Goal: Task Accomplishment & Management: Manage account settings

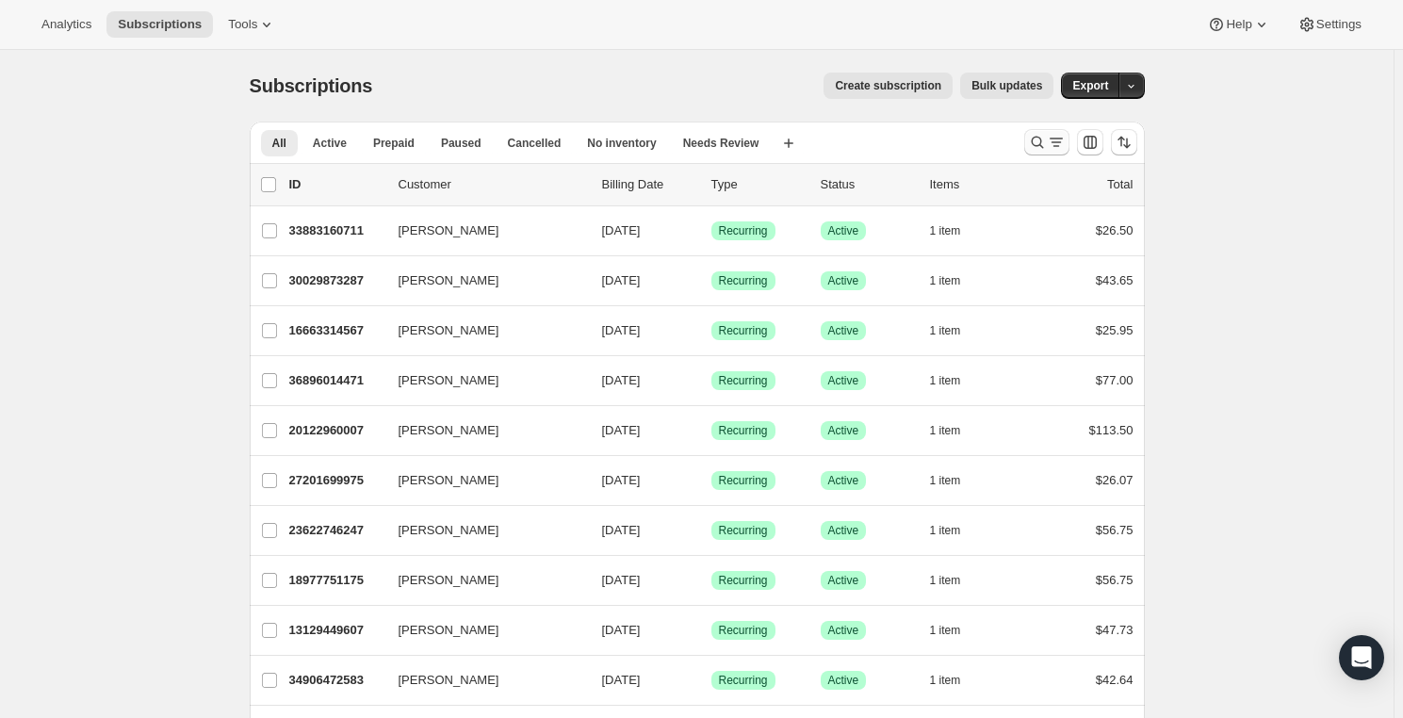
click at [1034, 146] on icon "Search and filter results" at bounding box center [1037, 142] width 19 height 19
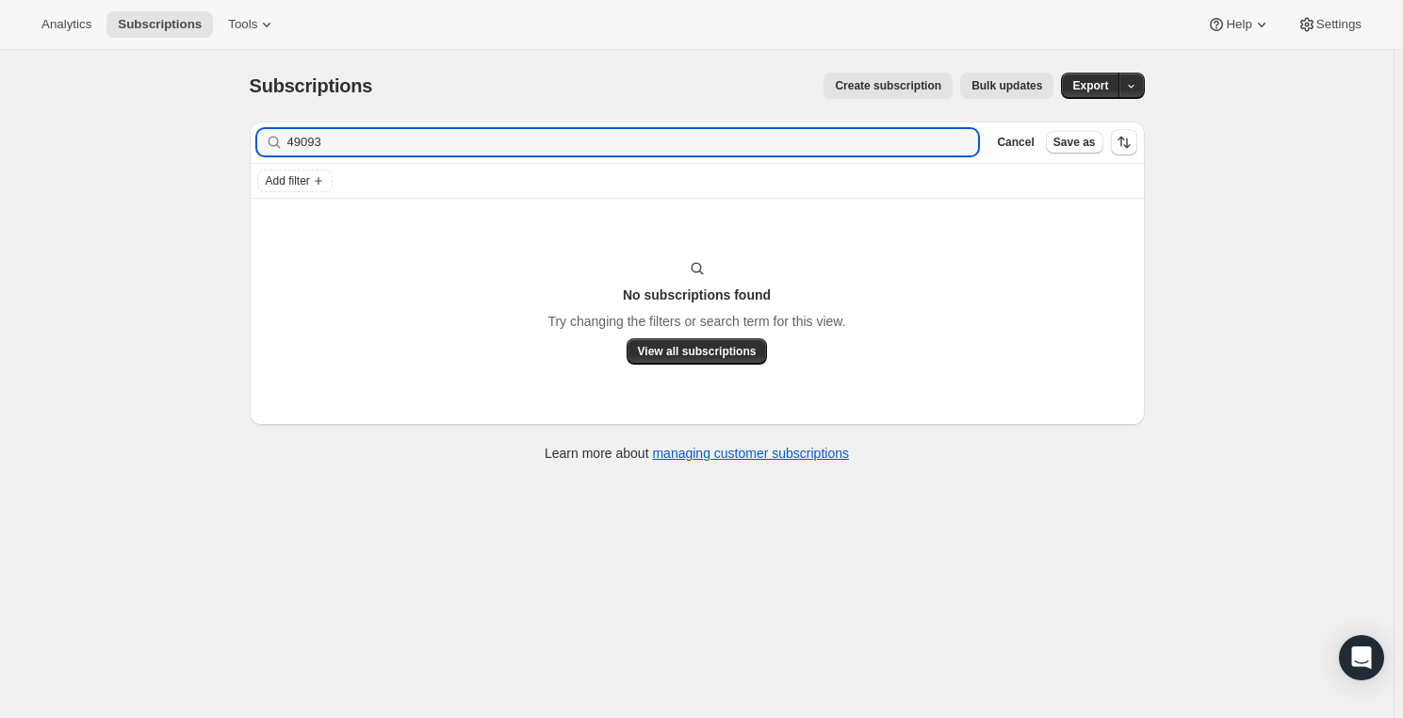
type input "49093"
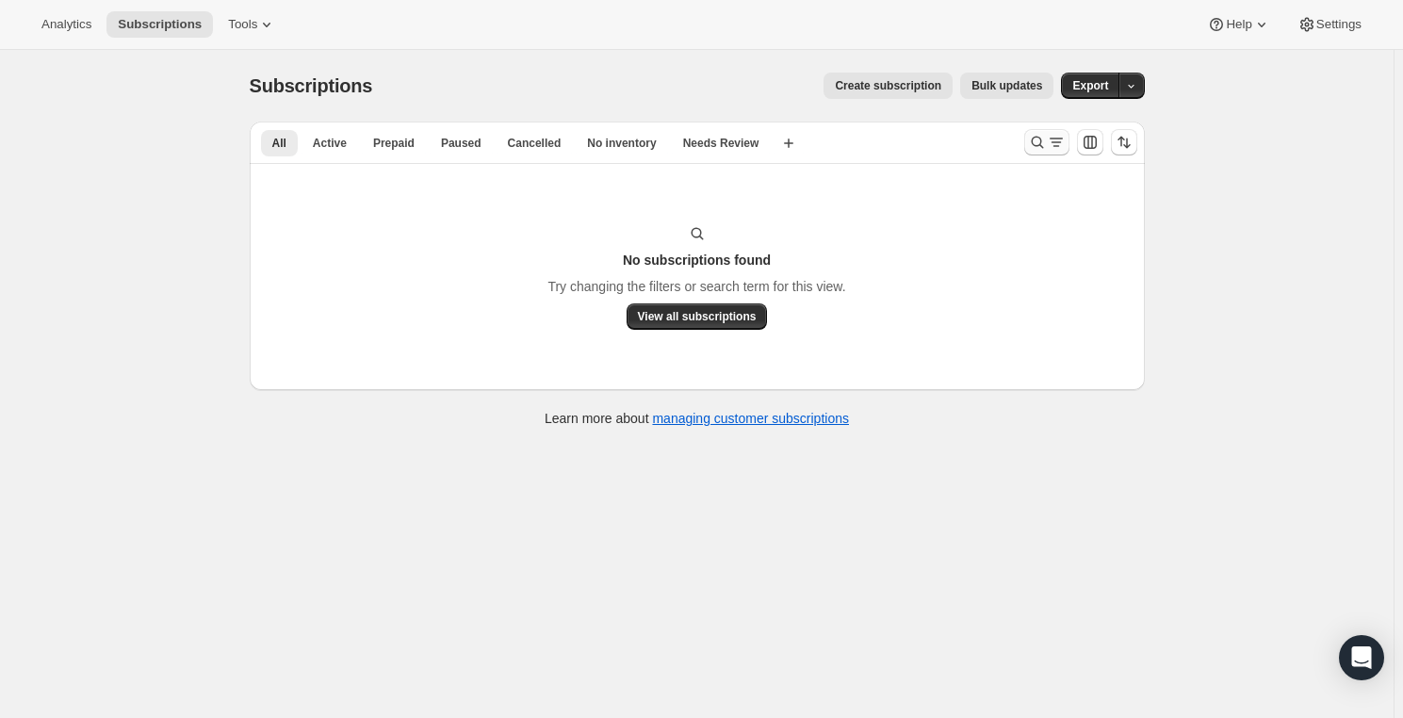
click at [1057, 133] on icon "Search and filter results" at bounding box center [1056, 142] width 19 height 19
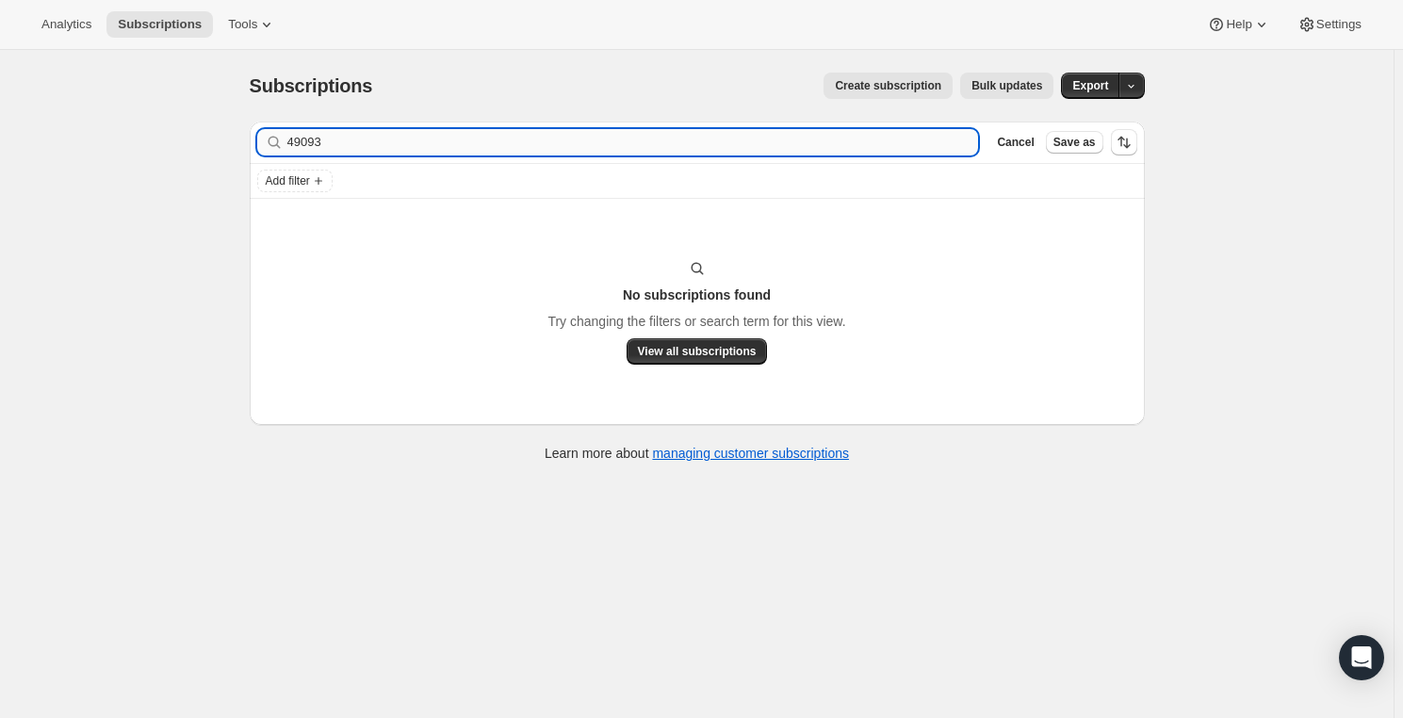
click at [636, 151] on input "49093" at bounding box center [633, 142] width 692 height 26
click at [635, 149] on input "49093" at bounding box center [633, 142] width 692 height 26
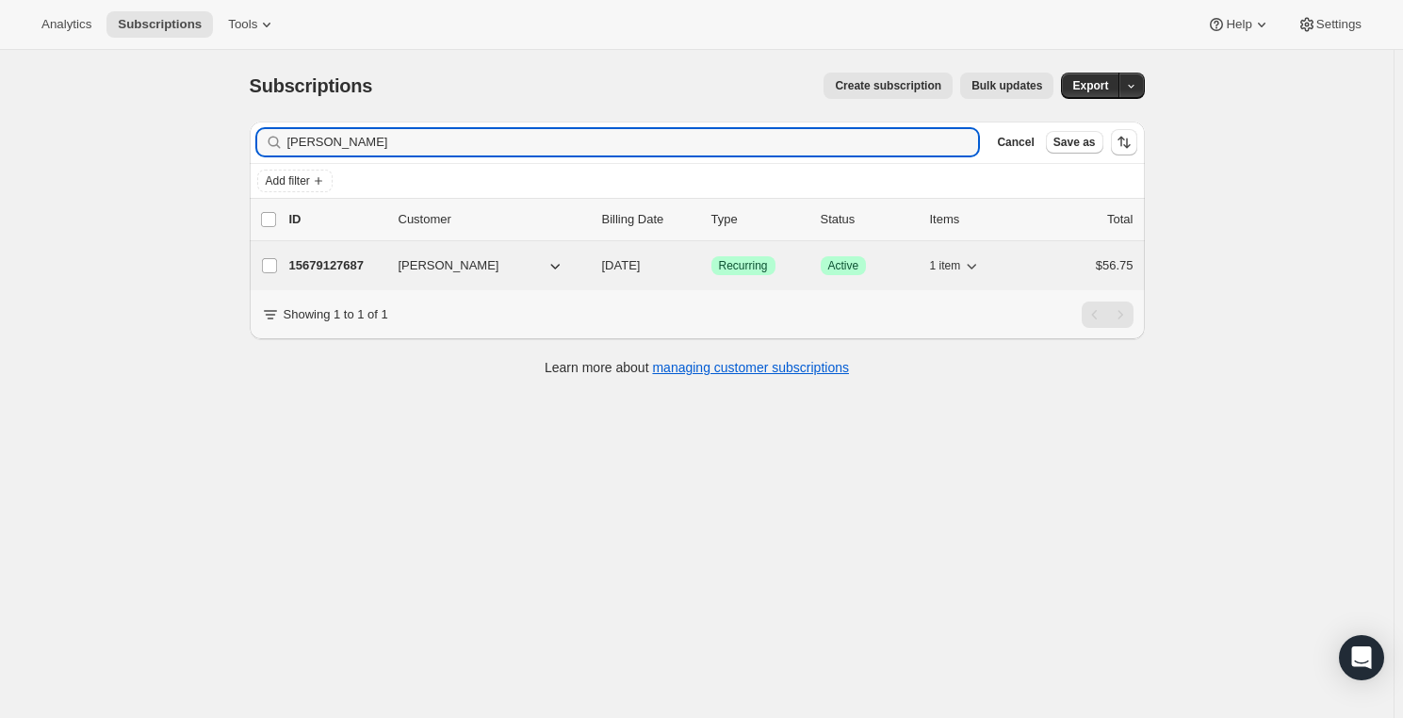
type input "Lisa thom"
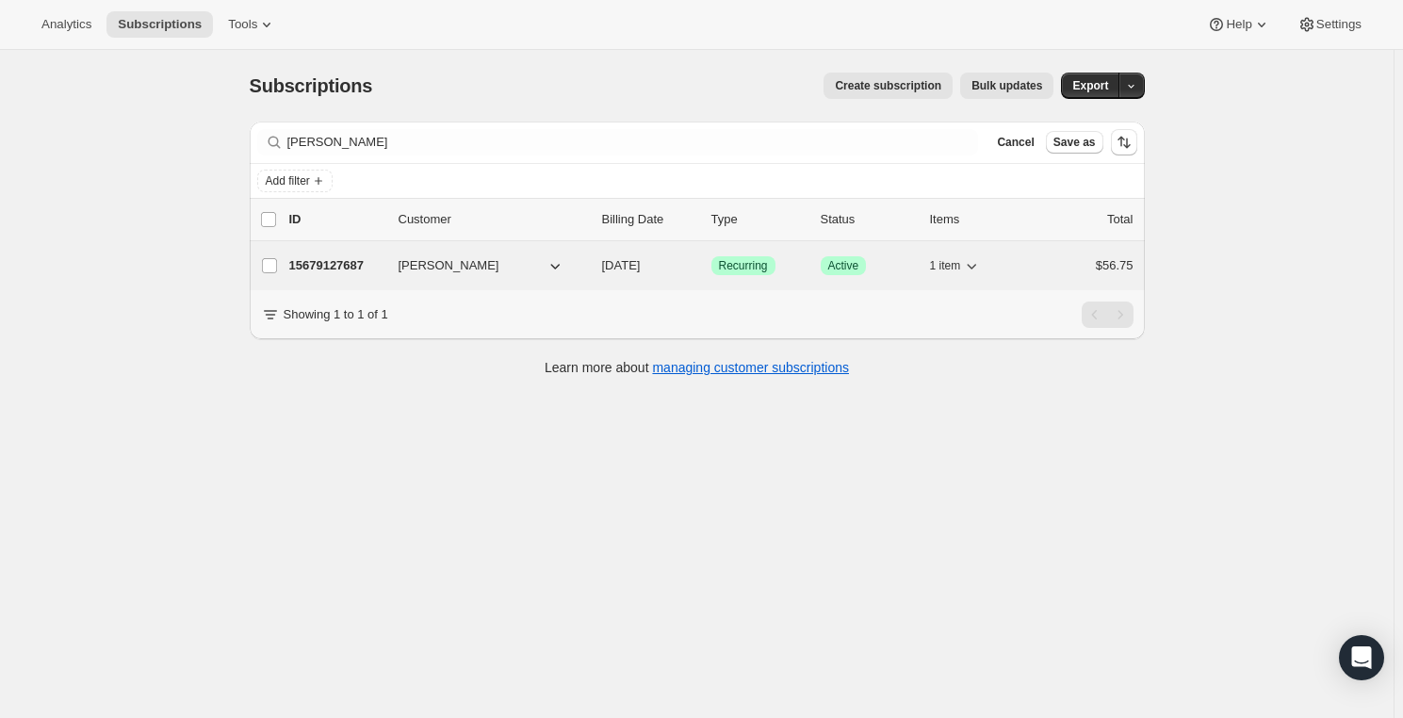
click at [449, 272] on span "Lisa Thomas" at bounding box center [449, 265] width 101 height 19
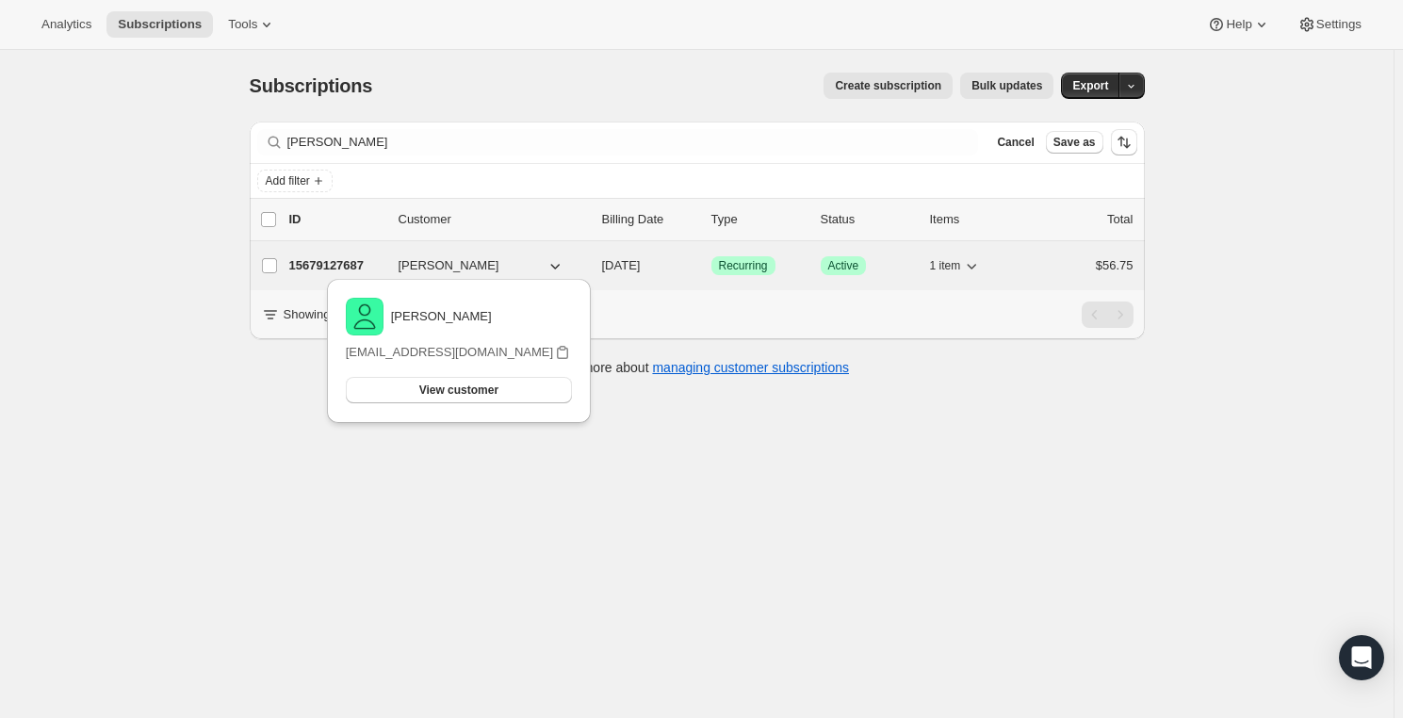
click at [709, 274] on div "15679127687 Lisa Thomas 04/13/2026 Success Recurring Success Active 1 item $56.…" at bounding box center [711, 266] width 844 height 26
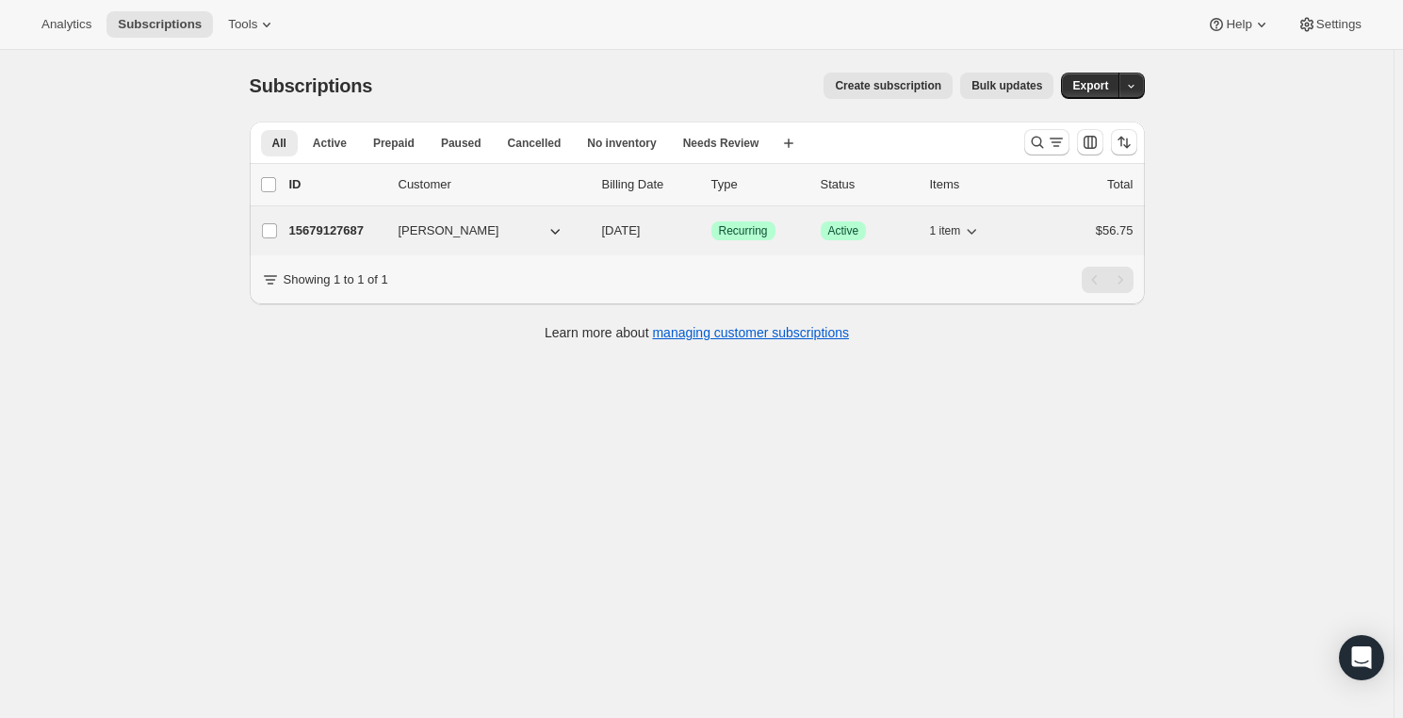
click at [442, 233] on span "Lisa Thomas" at bounding box center [449, 230] width 101 height 19
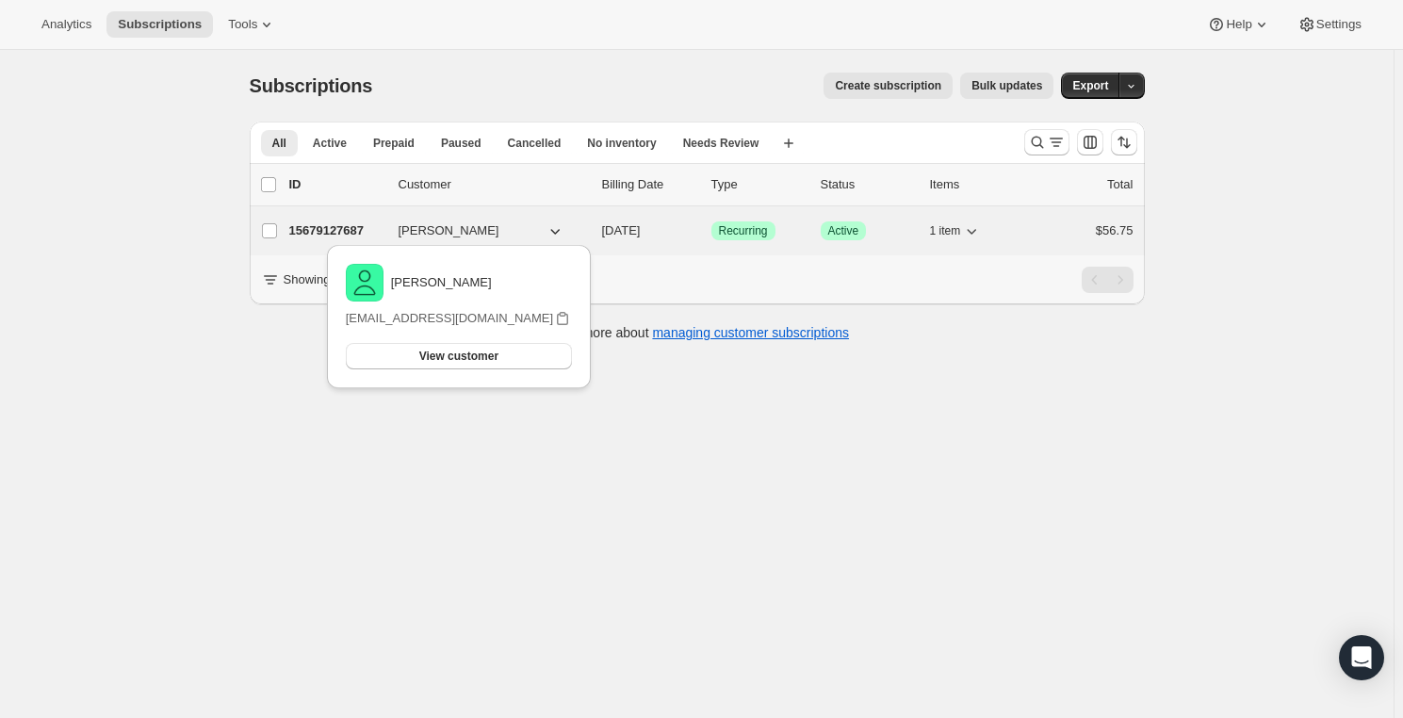
click at [747, 230] on span "Recurring" at bounding box center [743, 230] width 49 height 15
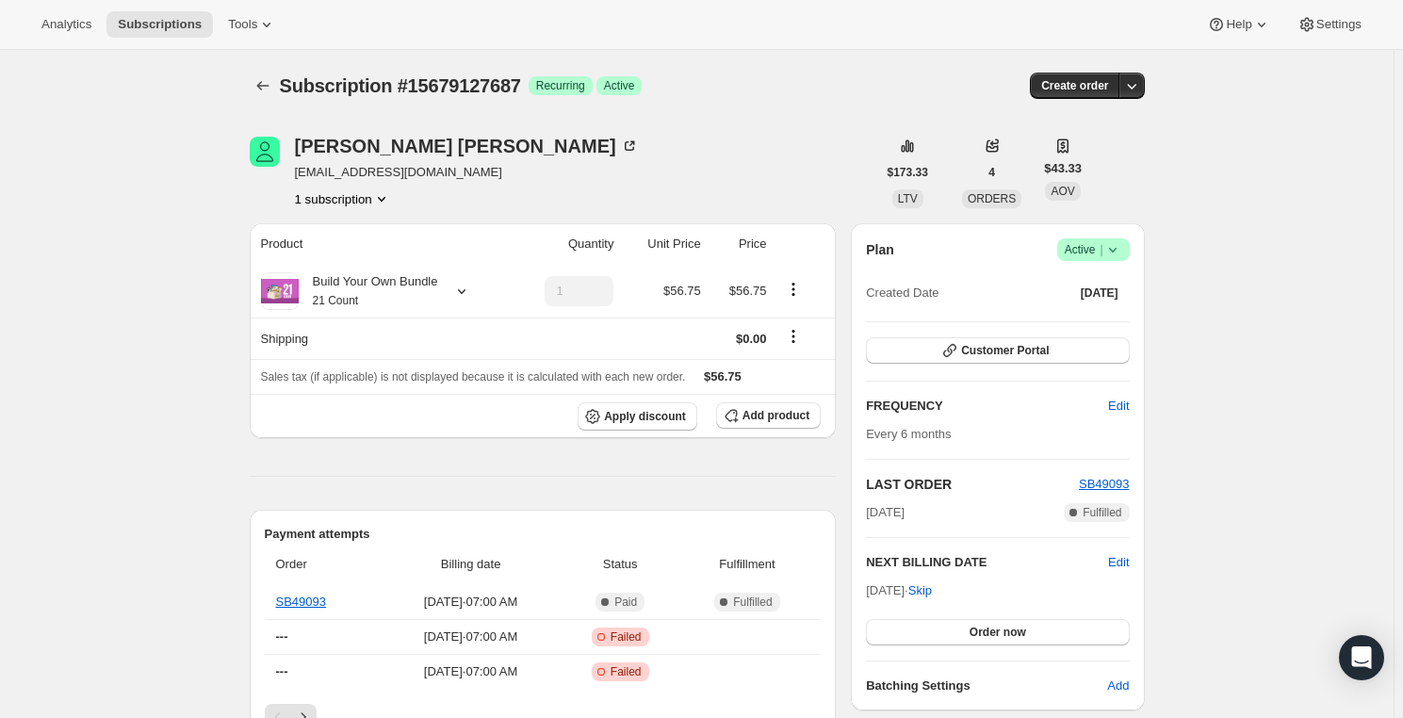
click at [1122, 243] on icon at bounding box center [1113, 249] width 19 height 19
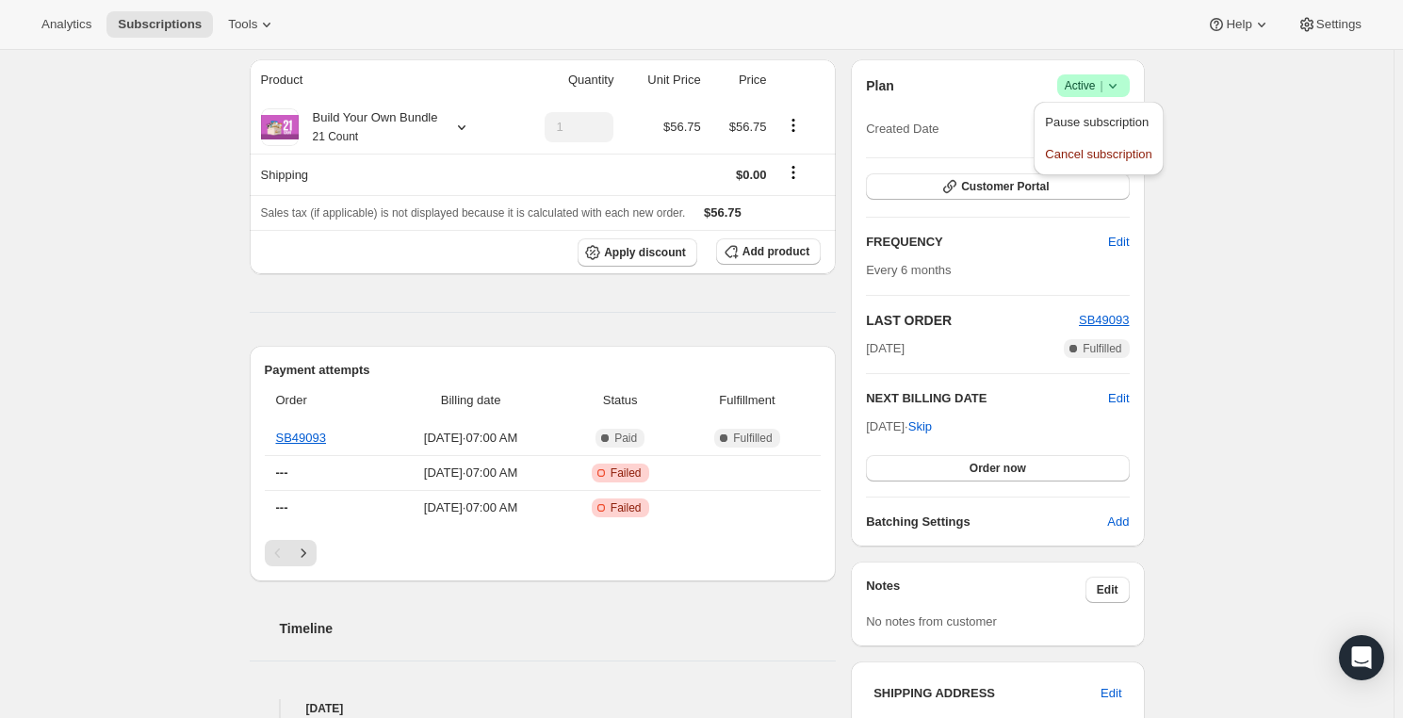
scroll to position [171, 0]
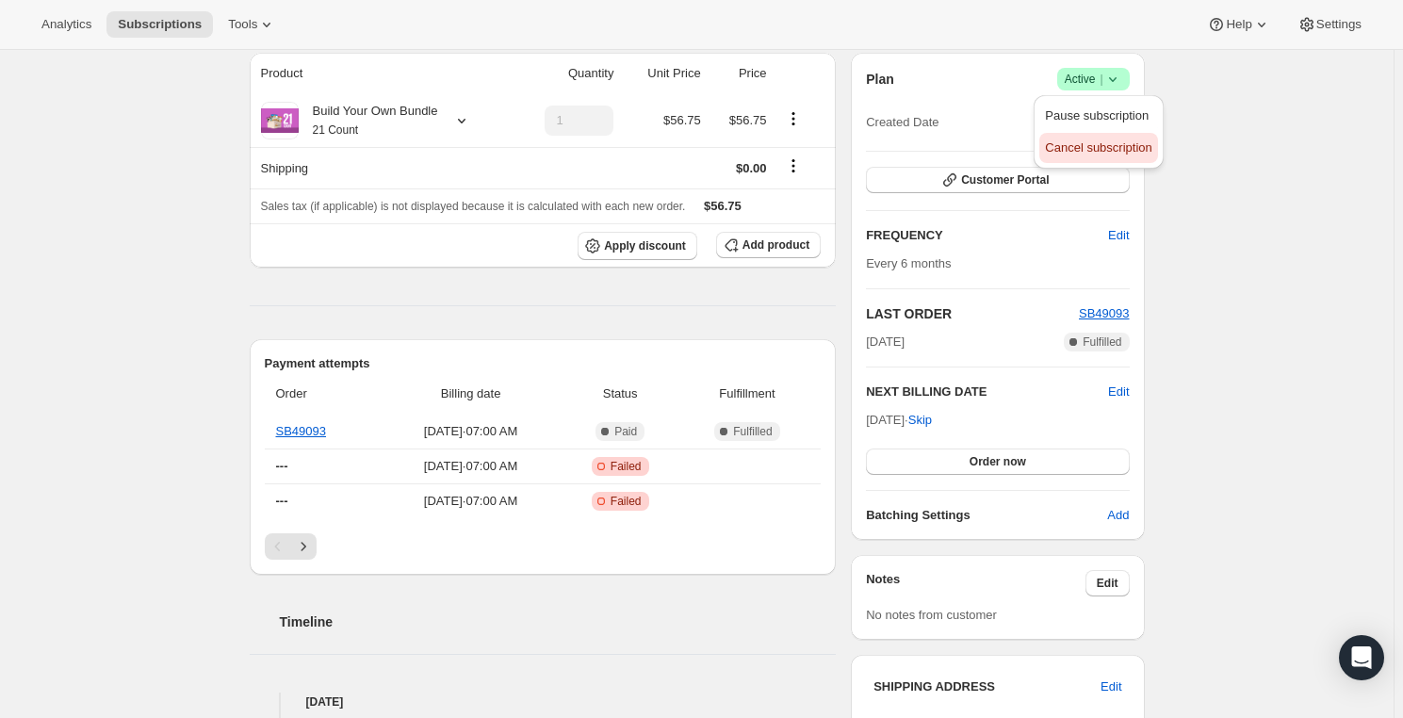
click at [1135, 151] on span "Cancel subscription" at bounding box center [1098, 147] width 106 height 14
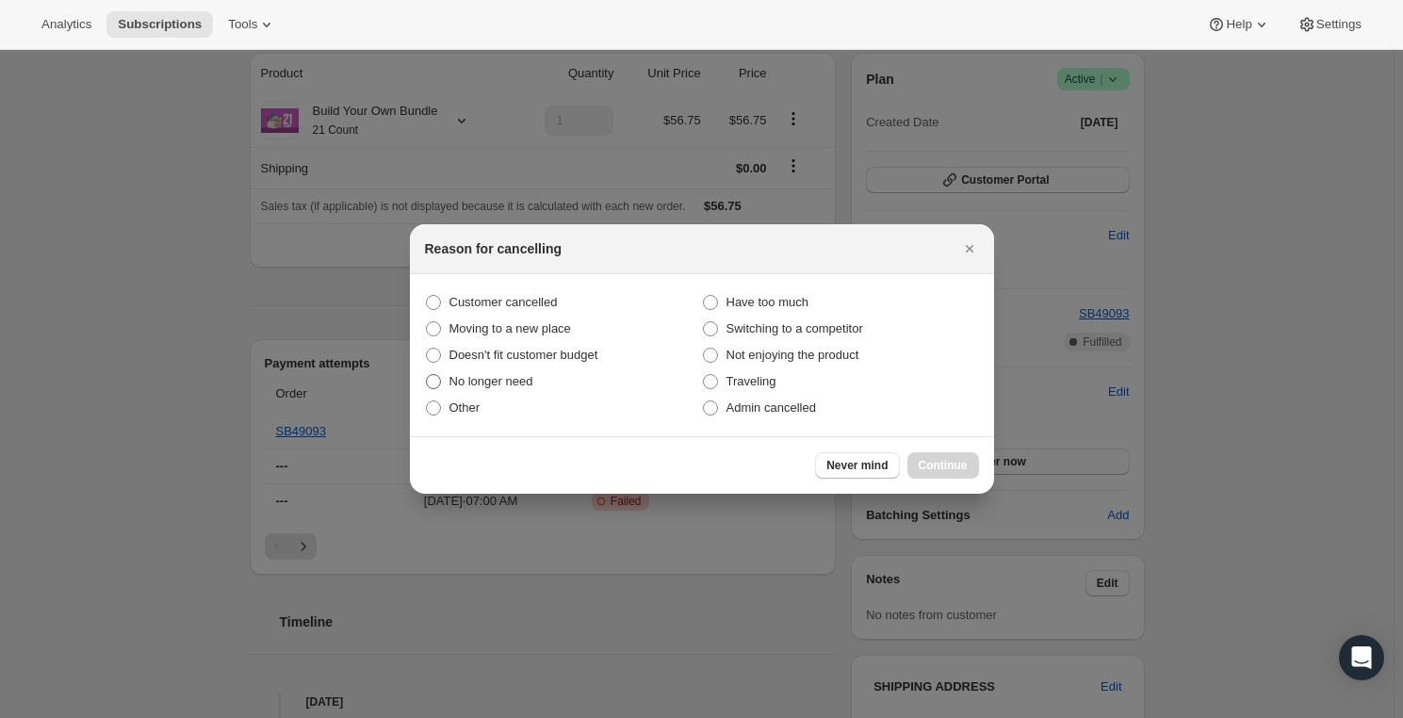
click at [427, 376] on span ":r6n:" at bounding box center [433, 381] width 15 height 15
click at [427, 375] on input "No longer need" at bounding box center [426, 374] width 1 height 1
radio input "true"
click at [938, 461] on span "Continue" at bounding box center [943, 465] width 49 height 15
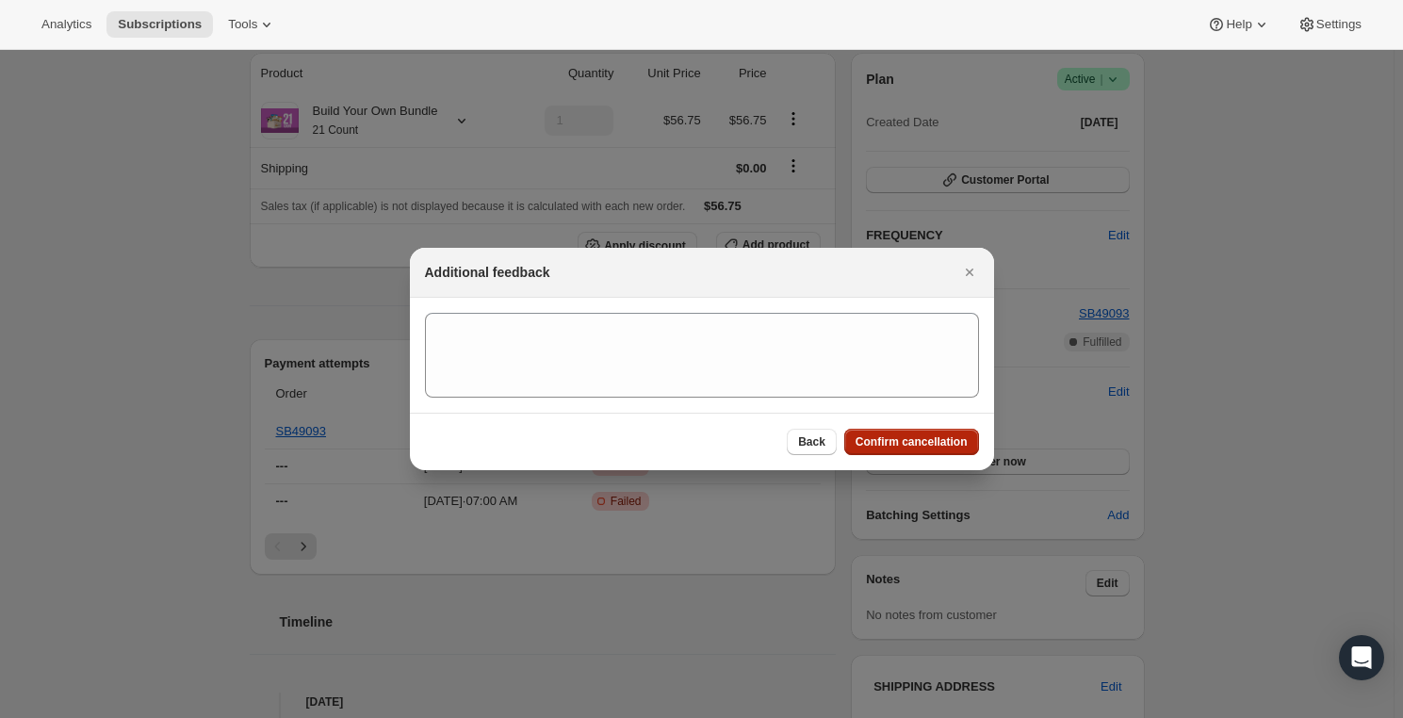
click at [885, 443] on span "Confirm cancellation" at bounding box center [912, 441] width 112 height 15
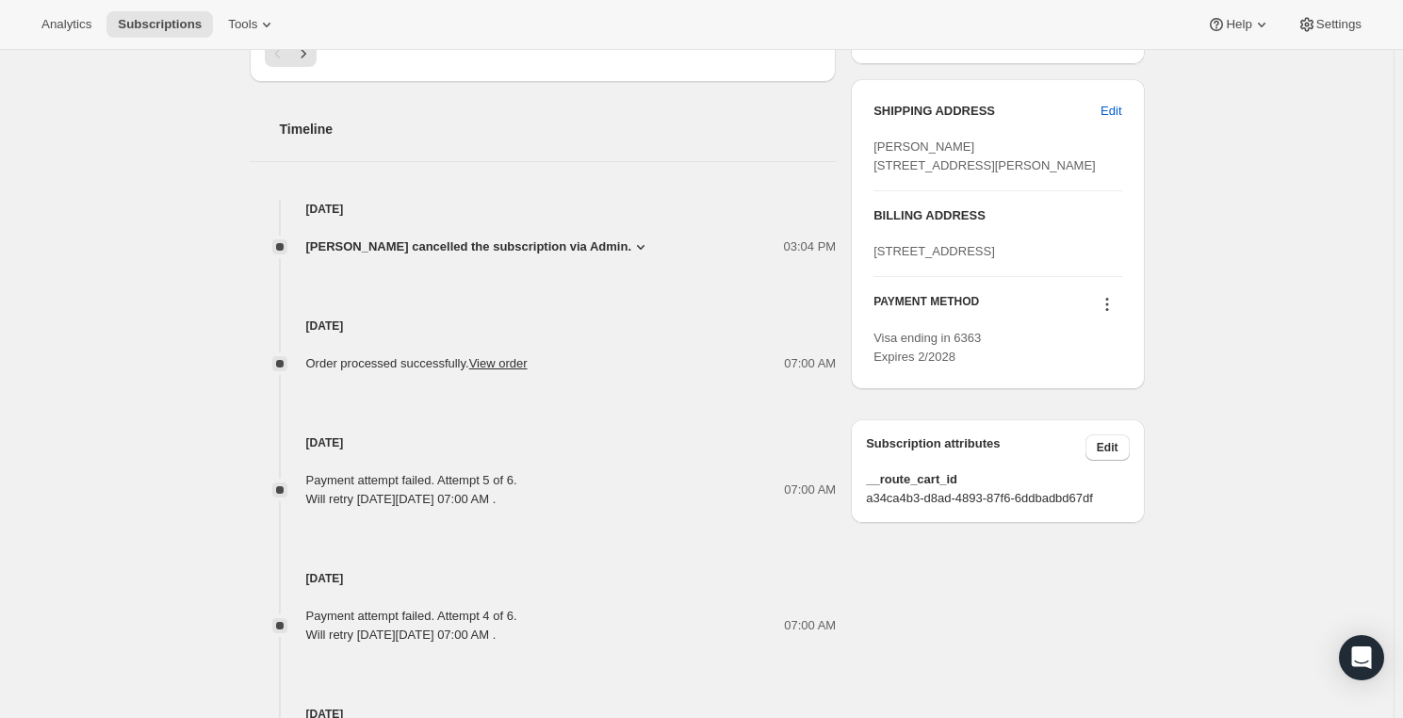
scroll to position [926, 0]
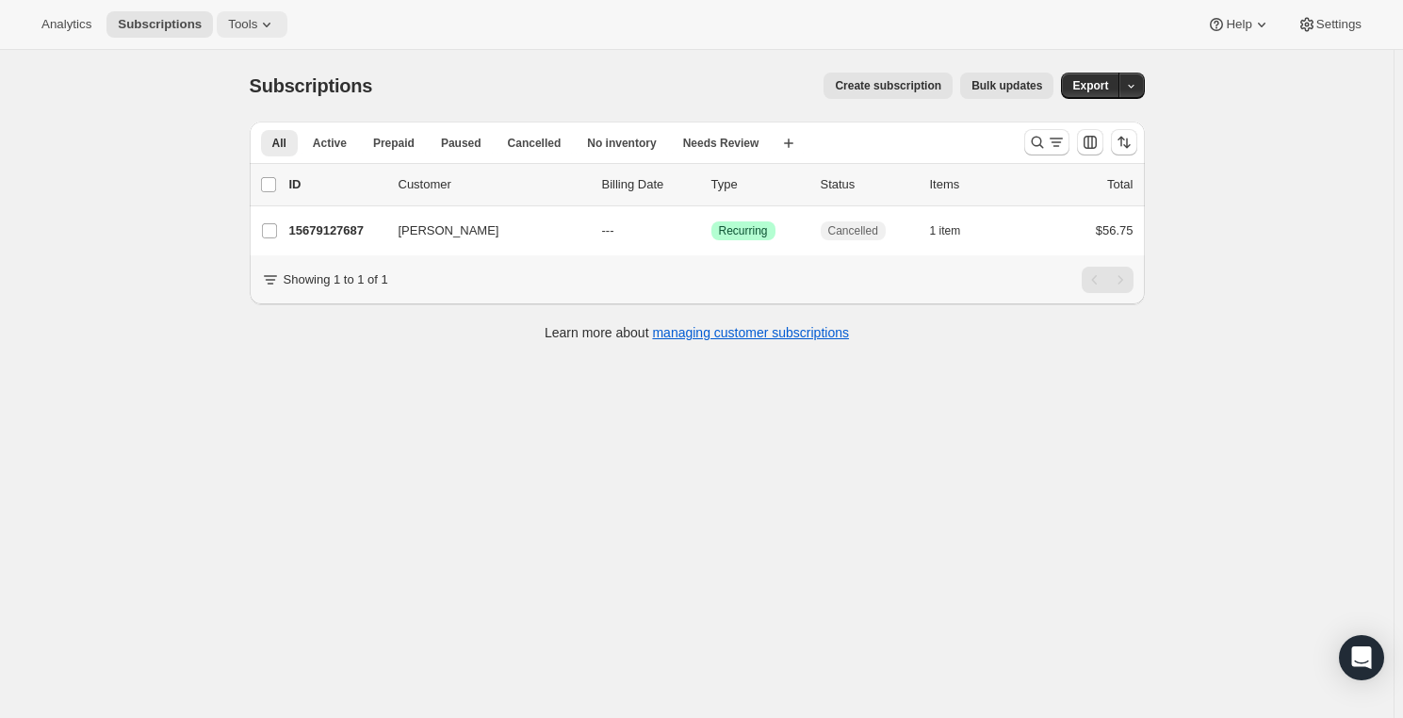
click at [269, 27] on button "Tools" at bounding box center [252, 24] width 71 height 26
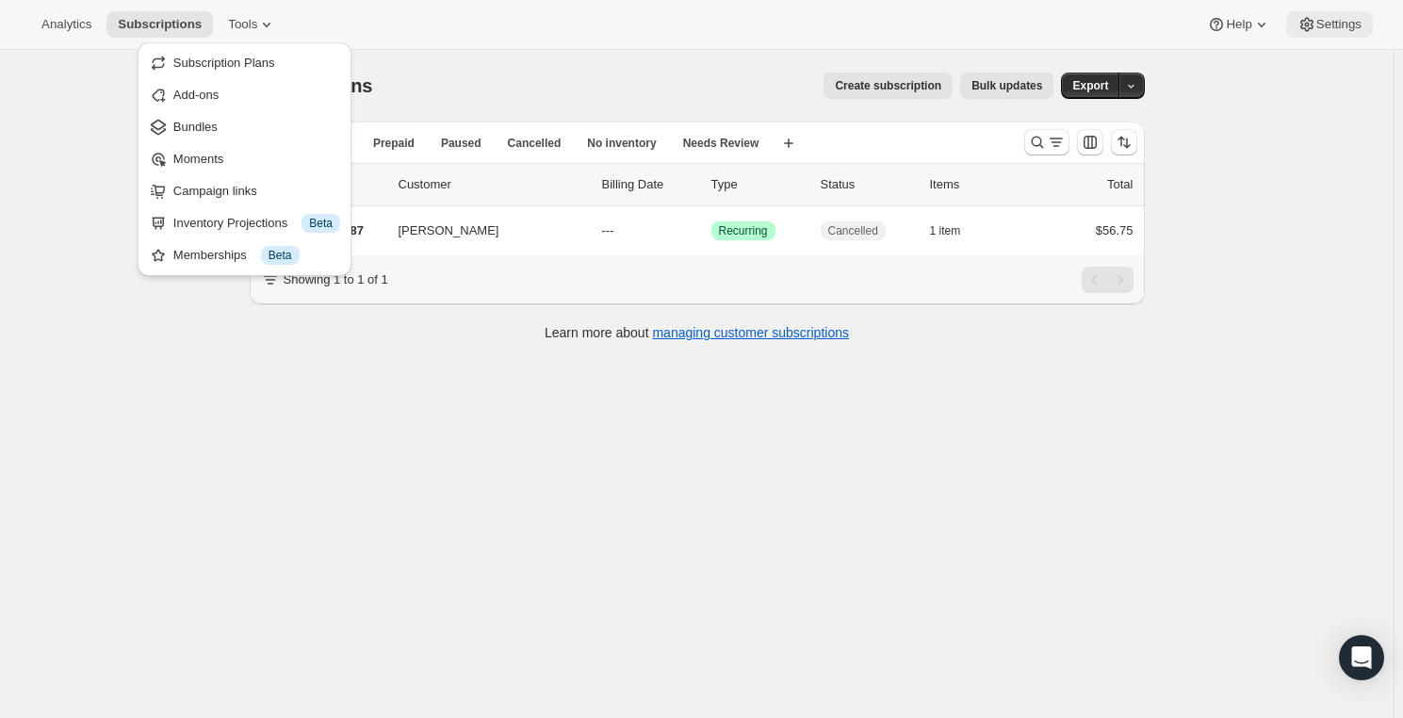
click at [1308, 29] on icon at bounding box center [1307, 24] width 19 height 19
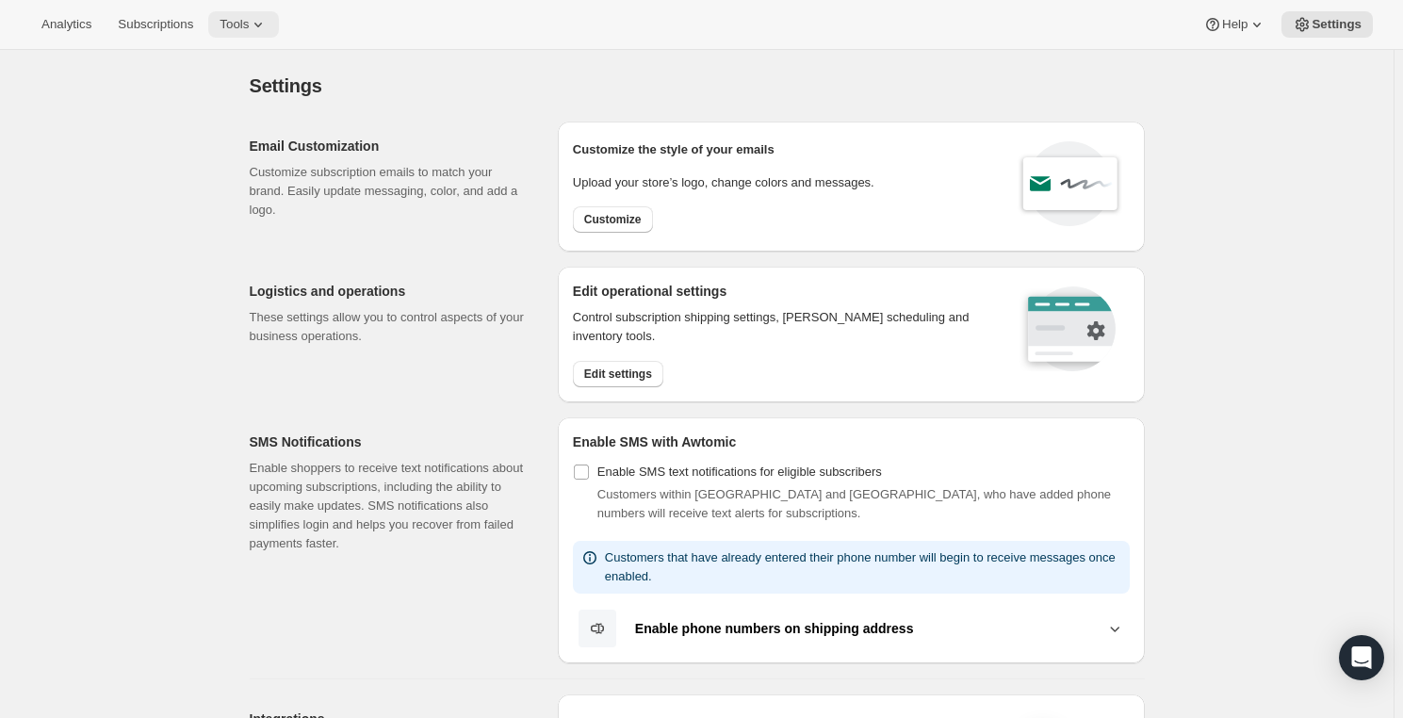
click at [269, 33] on button "Tools" at bounding box center [243, 24] width 71 height 26
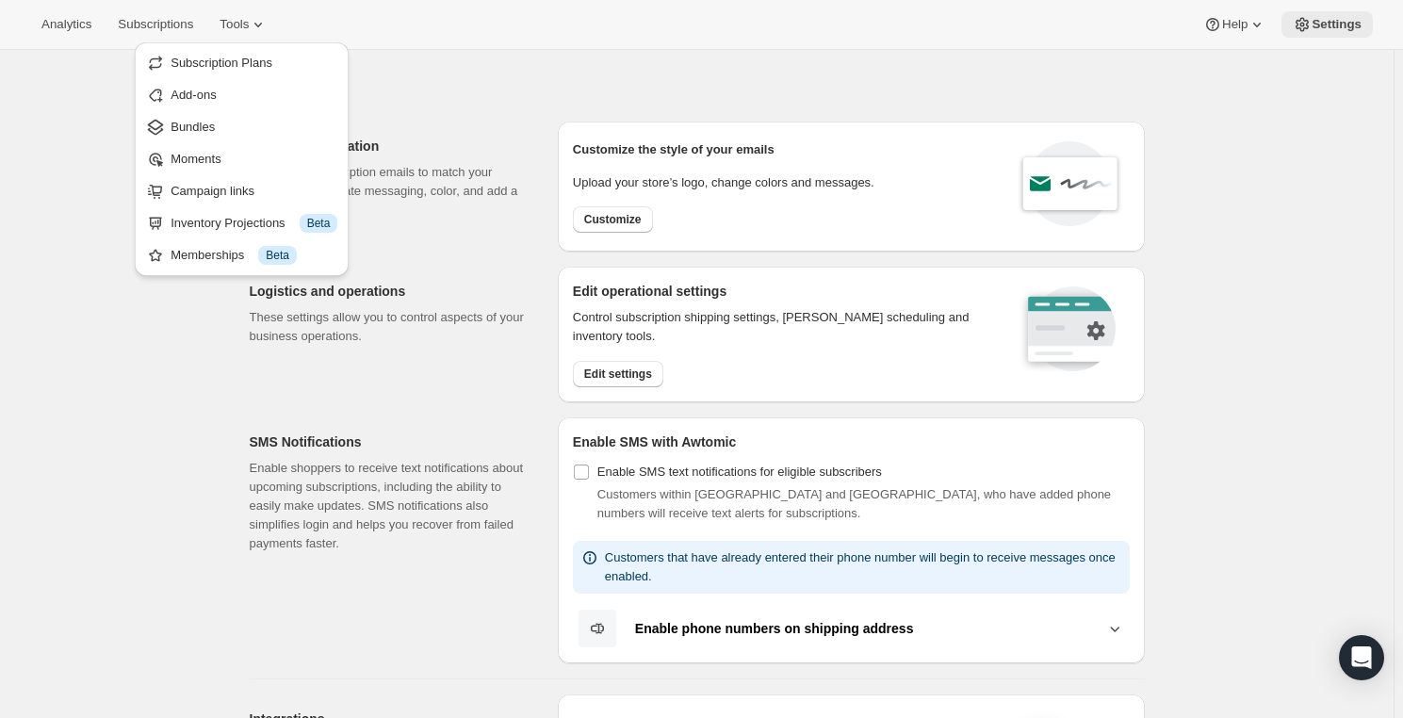
click at [1325, 29] on span "Settings" at bounding box center [1337, 24] width 50 height 15
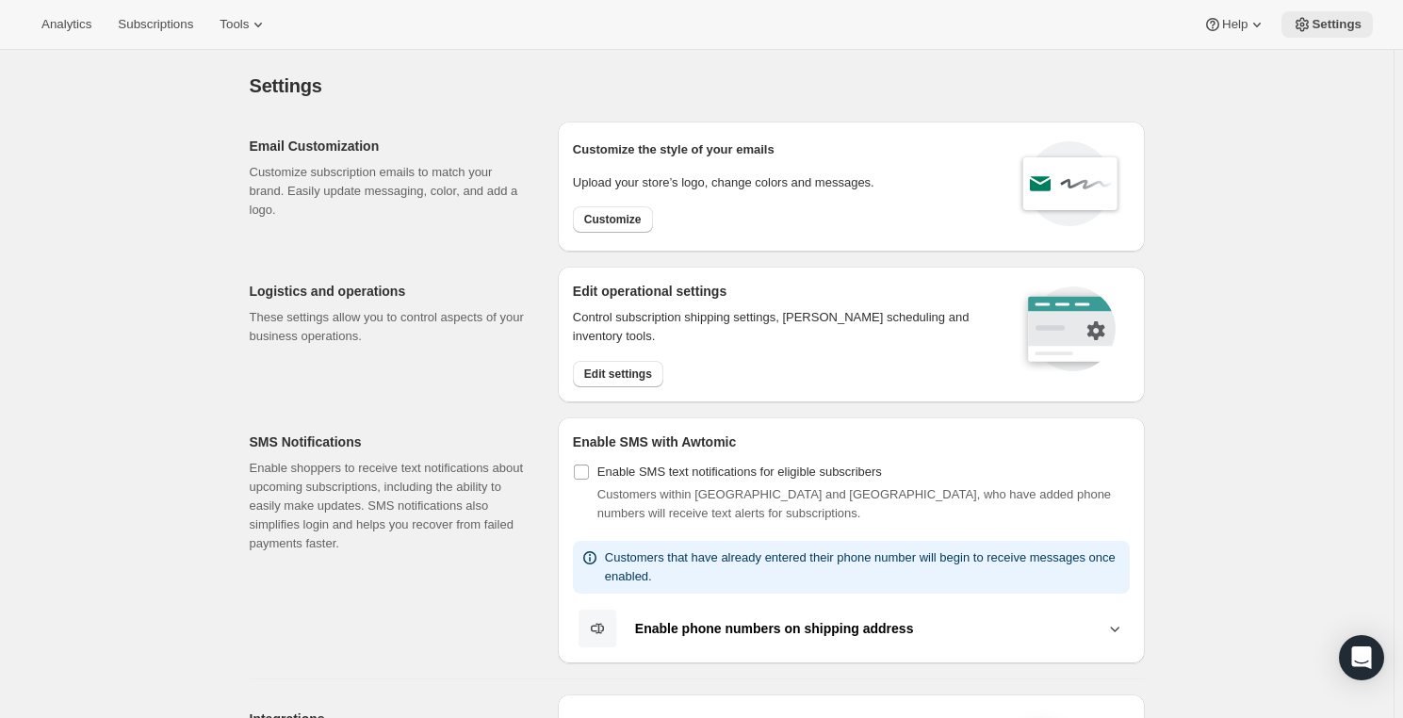
click at [1325, 29] on span "Settings" at bounding box center [1337, 24] width 50 height 15
click at [1325, 25] on span "Settings" at bounding box center [1337, 24] width 50 height 15
click at [636, 369] on span "Edit settings" at bounding box center [618, 374] width 68 height 15
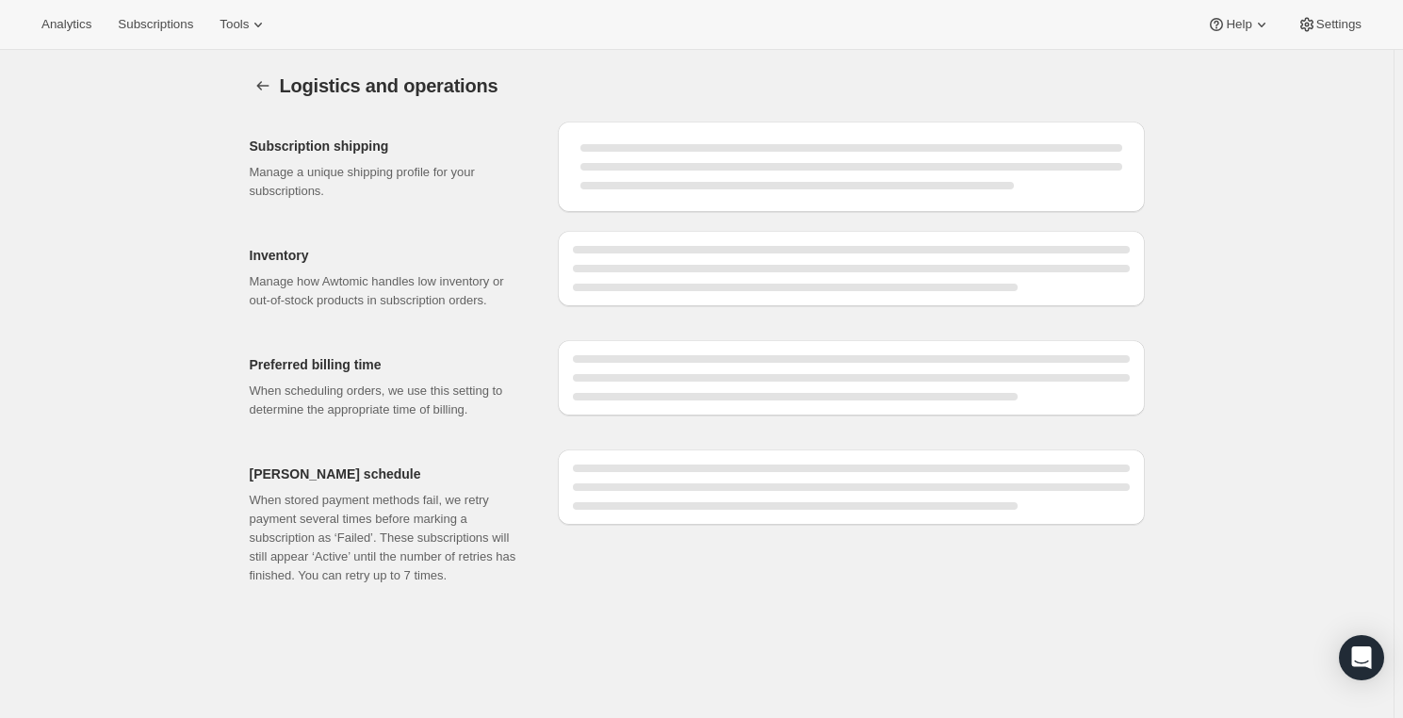
select select "DAY"
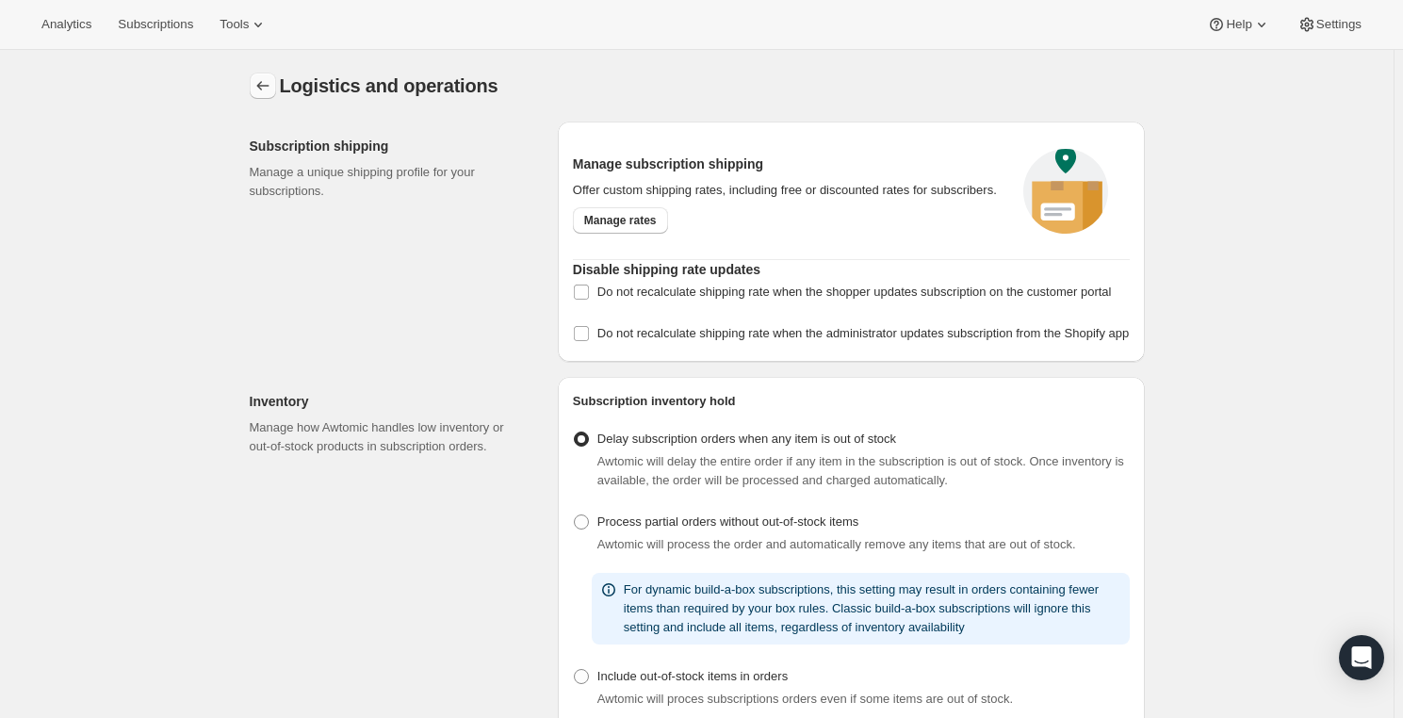
click at [255, 89] on button "Settings" at bounding box center [263, 86] width 26 height 26
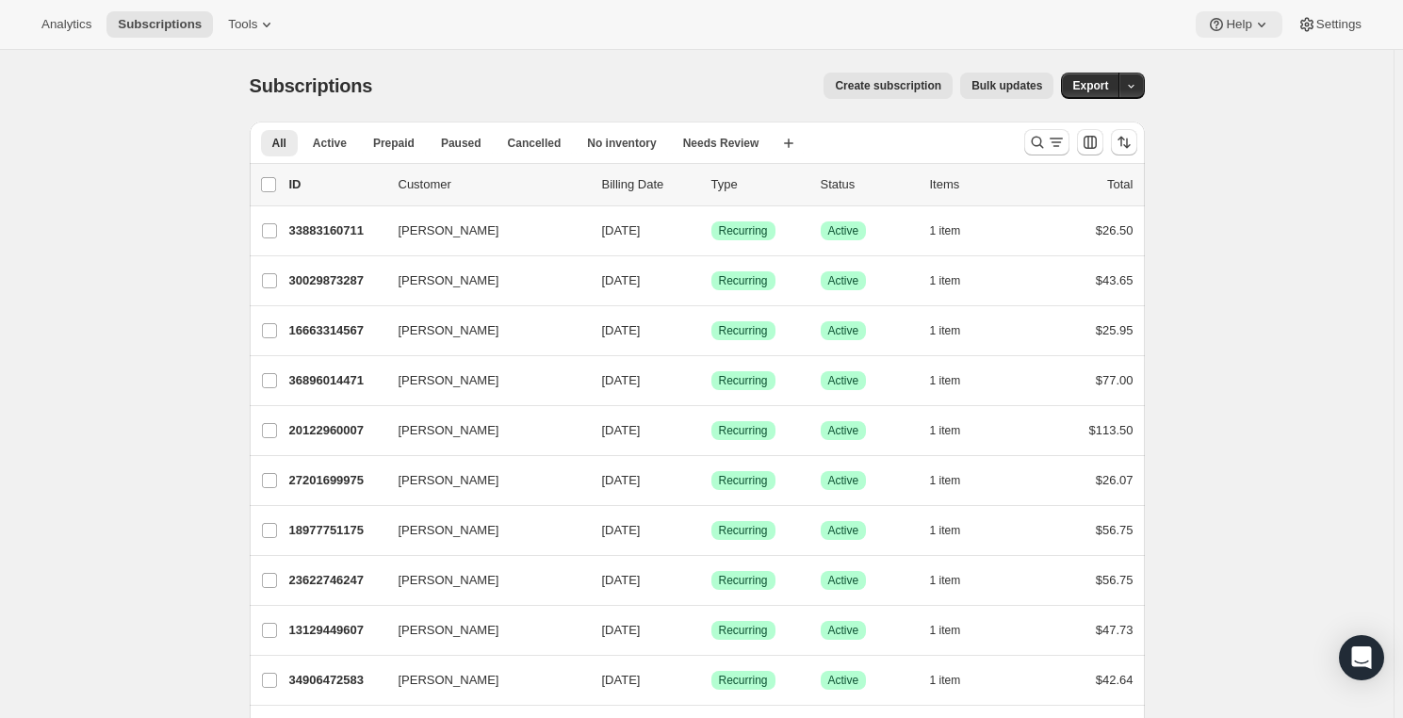
click at [1253, 32] on icon at bounding box center [1262, 24] width 19 height 19
click at [1329, 26] on span "Settings" at bounding box center [1339, 24] width 45 height 15
